Goal: Check status: Check status

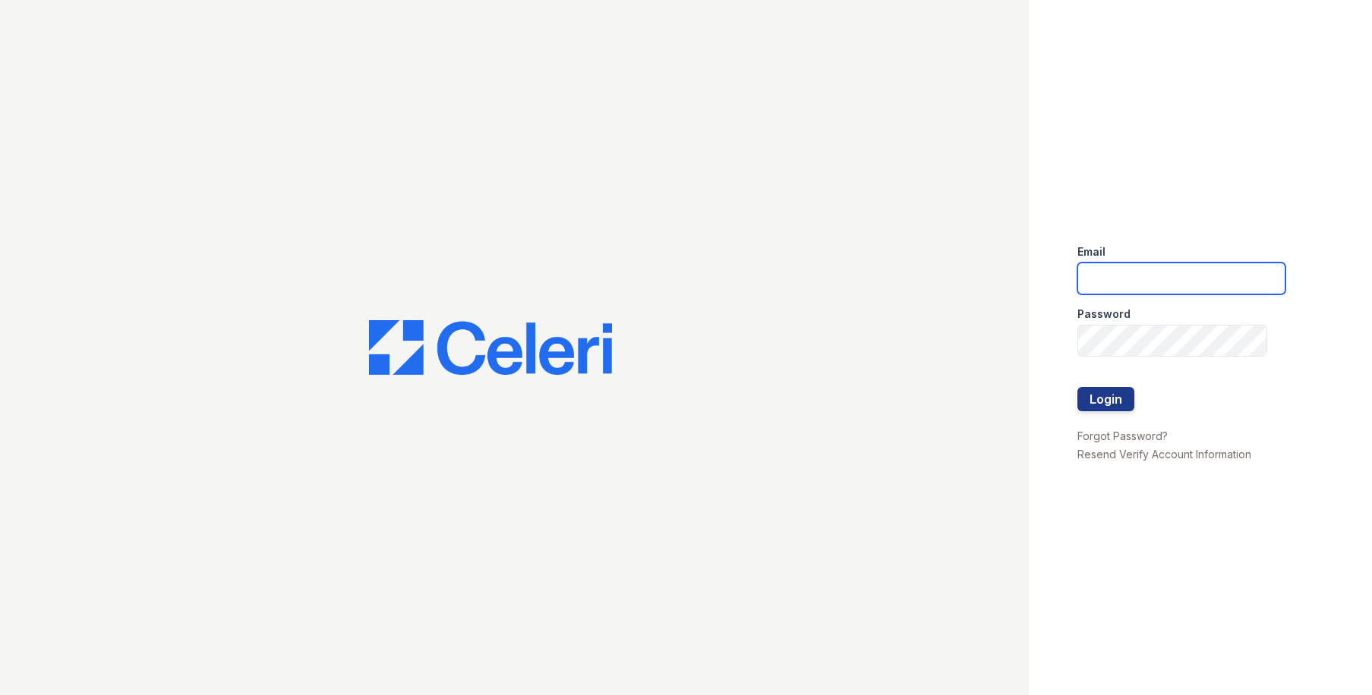
click at [1116, 271] on input "email" at bounding box center [1181, 279] width 208 height 32
type input "[EMAIL_ADDRESS][DOMAIN_NAME]"
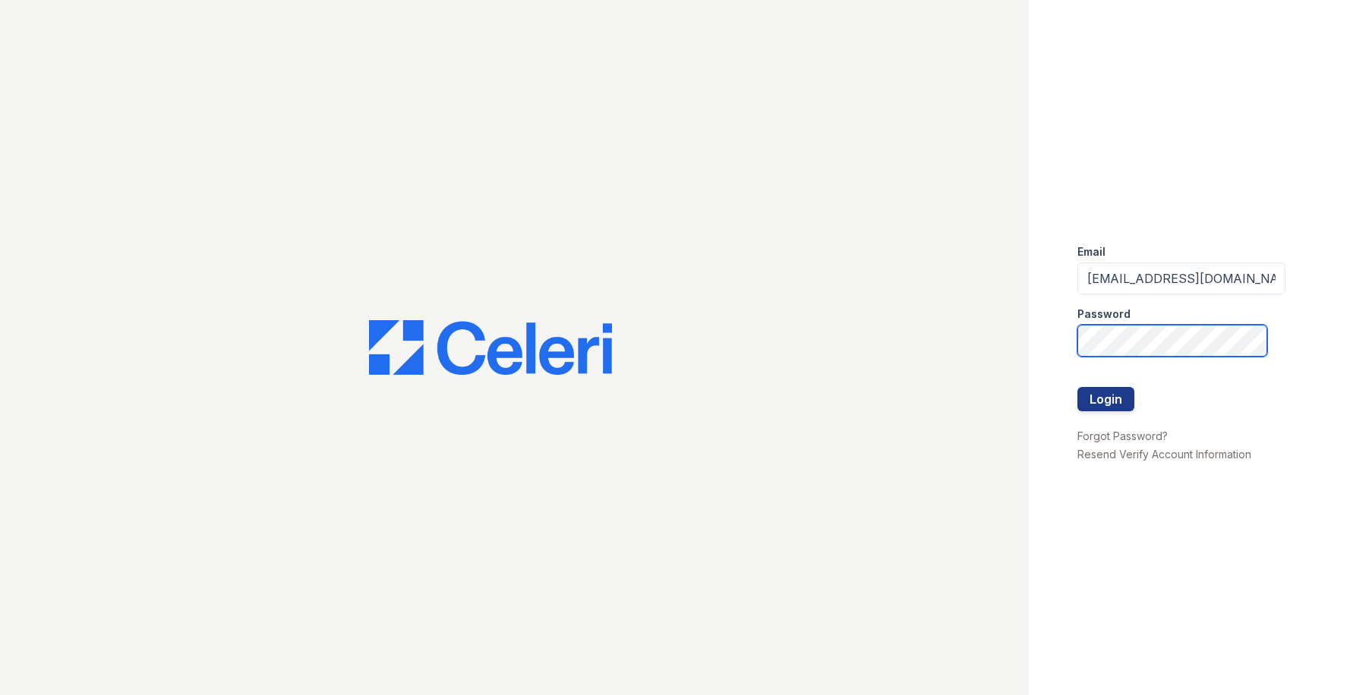
click at [1077, 387] on button "Login" at bounding box center [1105, 399] width 57 height 24
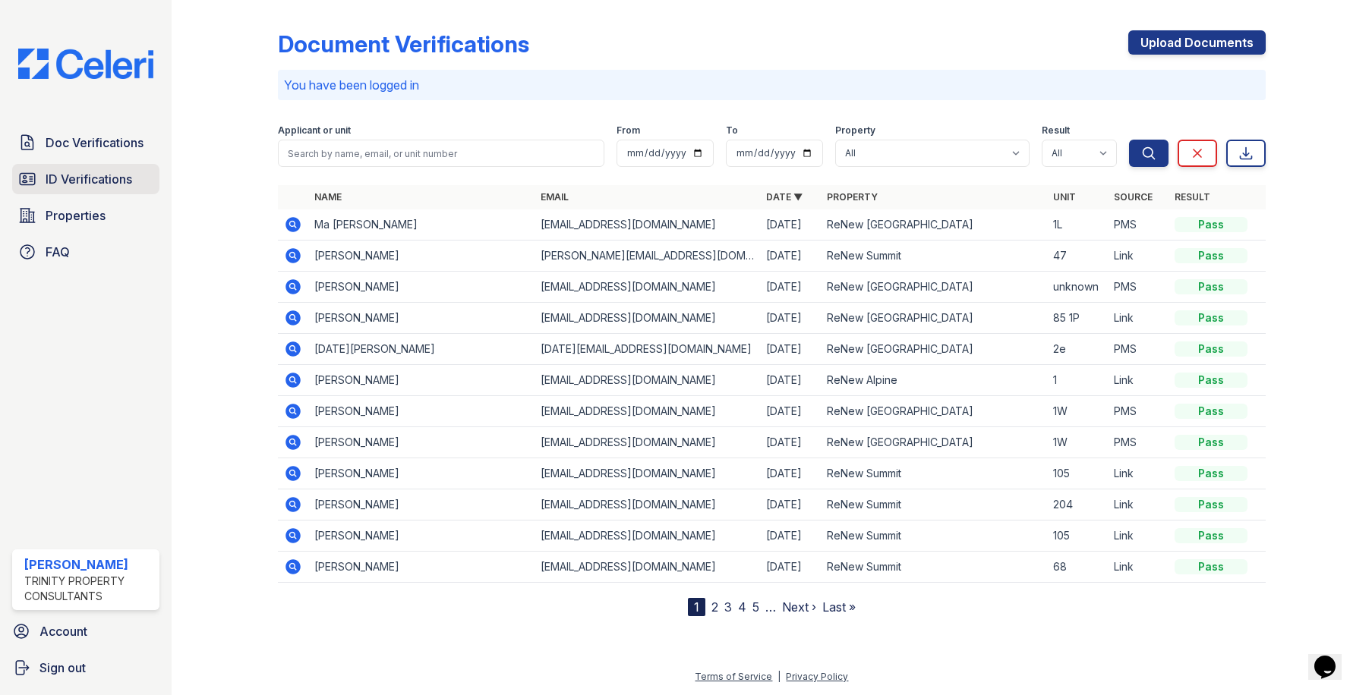
click at [112, 175] on span "ID Verifications" at bounding box center [89, 179] width 87 height 18
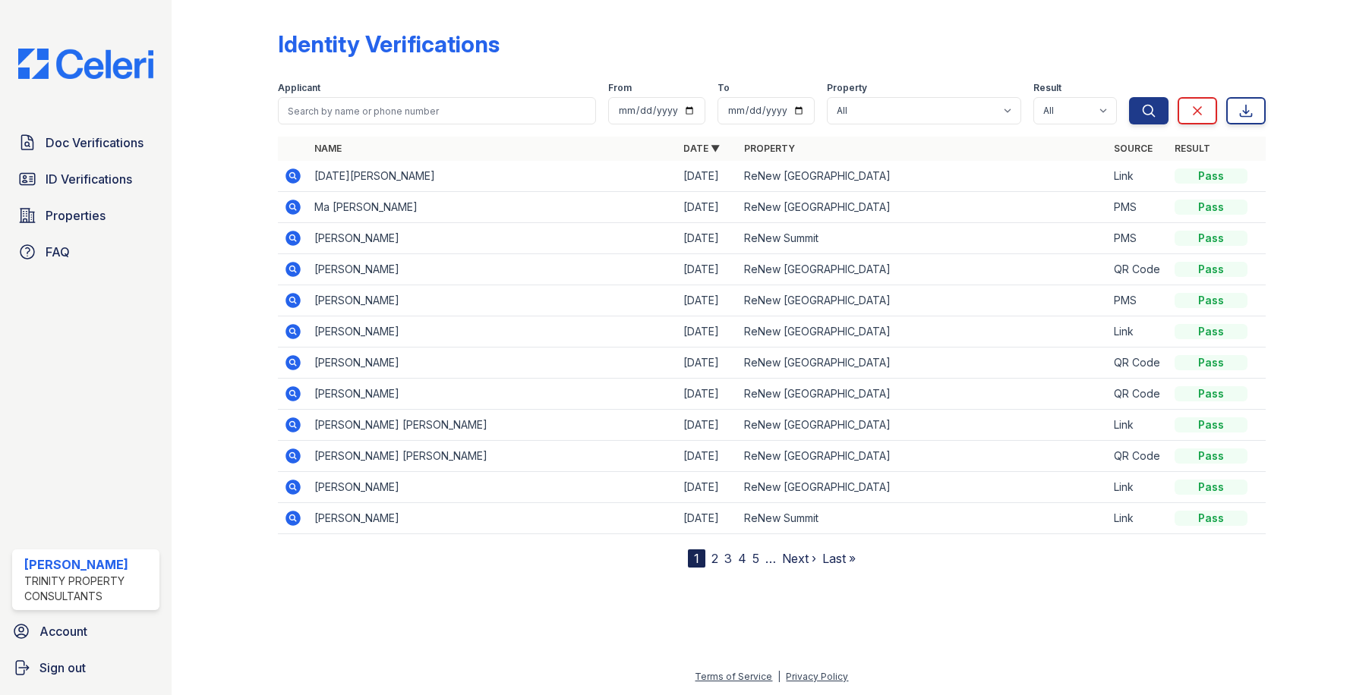
click at [289, 173] on icon at bounding box center [293, 176] width 15 height 15
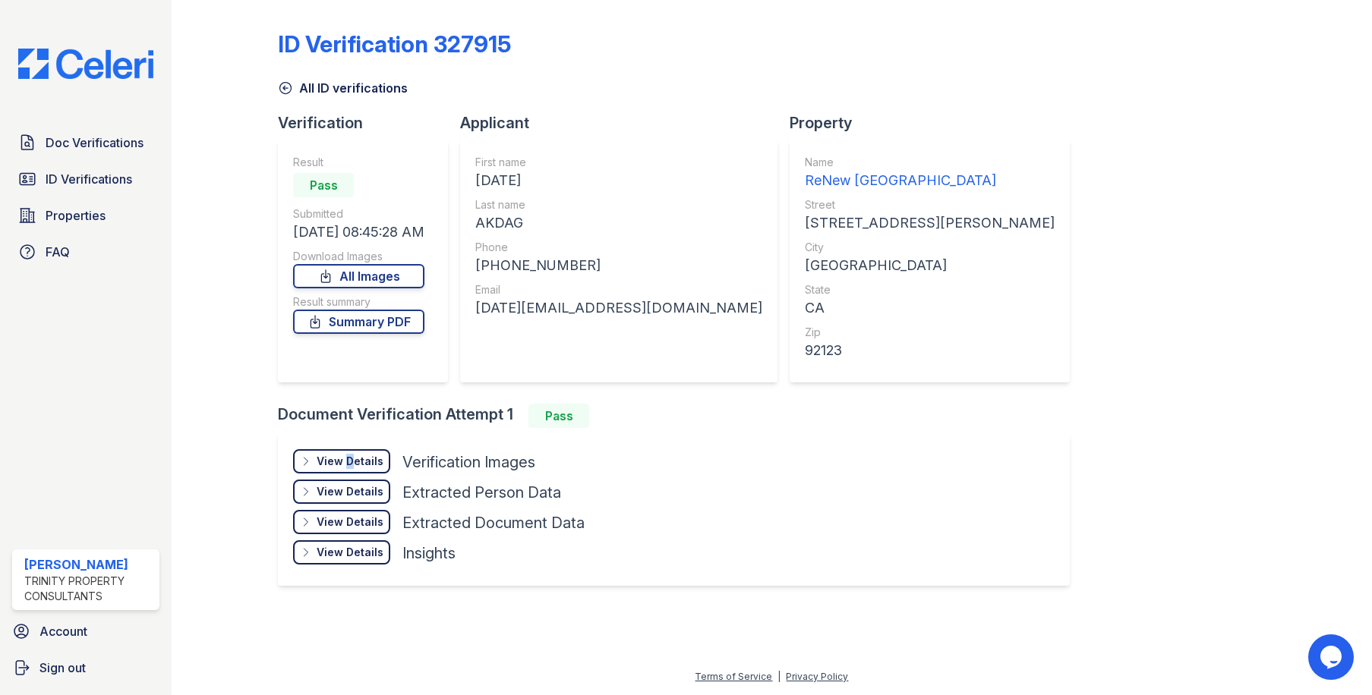
click at [348, 452] on div "View Details Details" at bounding box center [341, 461] width 97 height 24
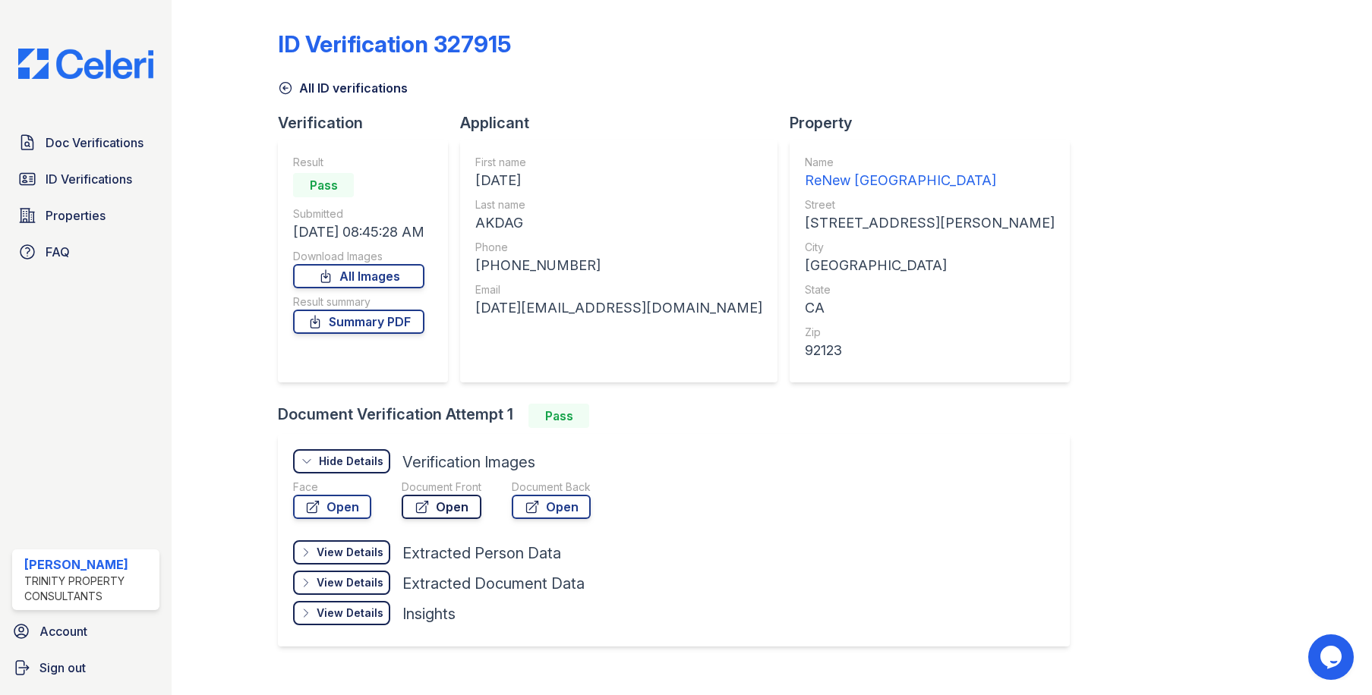
click at [423, 503] on icon at bounding box center [421, 506] width 15 height 15
